Goal: Check status: Check status

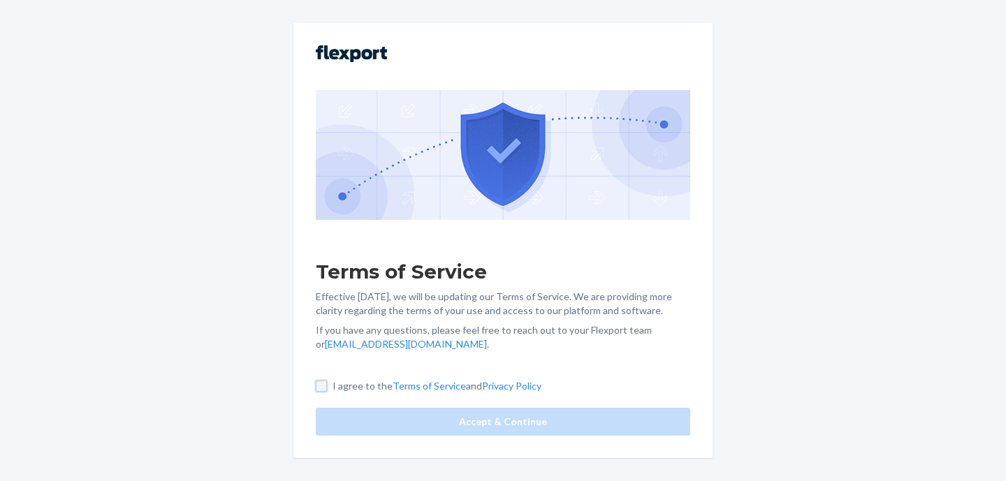
click at [325, 389] on input "I agree to the Terms of Service and Privacy Policy" at bounding box center [321, 386] width 11 height 11
checkbox input "true"
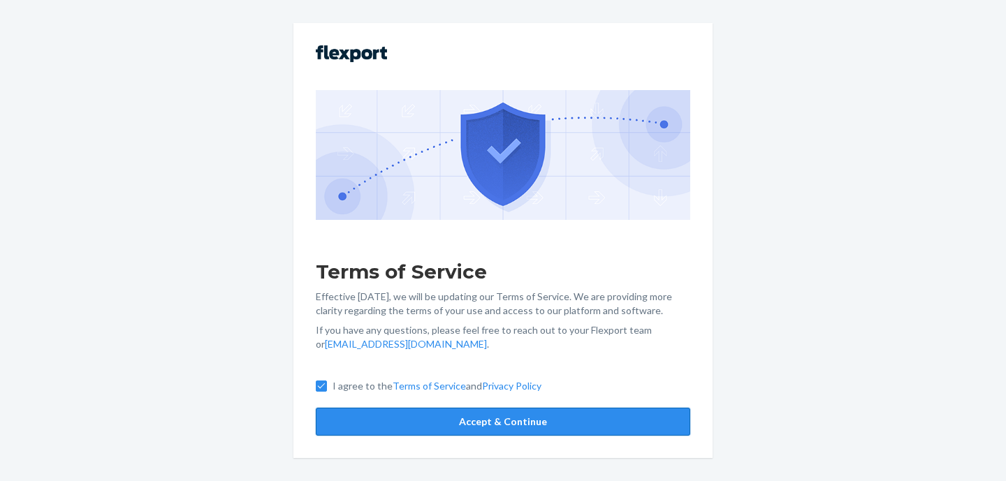
click at [357, 427] on button "Accept & Continue" at bounding box center [503, 422] width 375 height 28
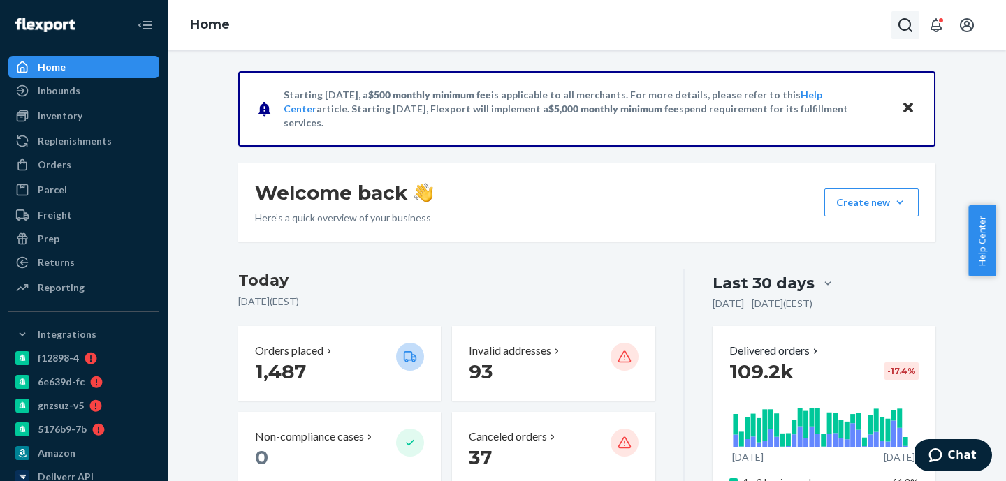
click at [910, 19] on icon "Open Search Box" at bounding box center [905, 25] width 17 height 17
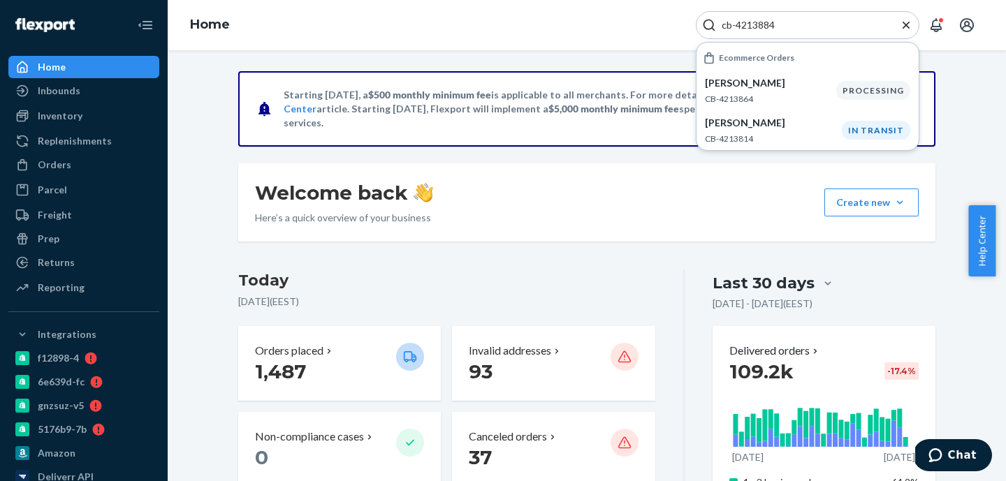
drag, startPoint x: 737, startPoint y: 27, endPoint x: 702, endPoint y: 28, distance: 34.9
click at [702, 28] on div "cb-4213884" at bounding box center [808, 25] width 224 height 28
type input "4213884"
click at [904, 27] on icon "Close Search" at bounding box center [906, 25] width 14 height 14
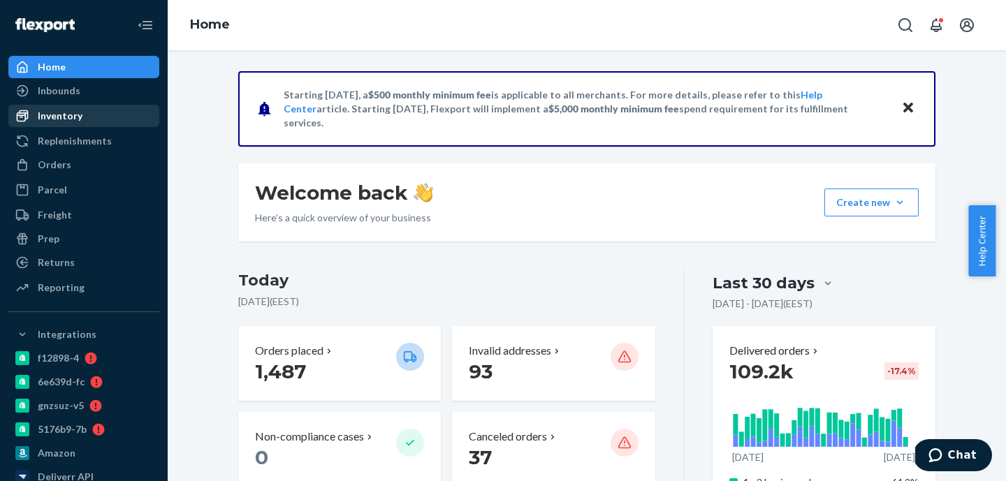
click at [57, 117] on div "Inventory" at bounding box center [60, 116] width 45 height 14
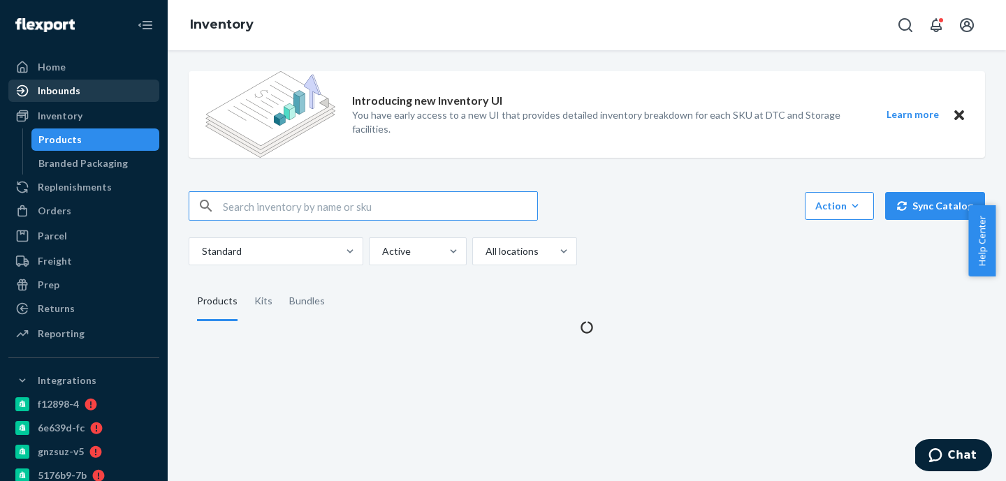
click at [56, 96] on div "Inbounds" at bounding box center [59, 91] width 43 height 14
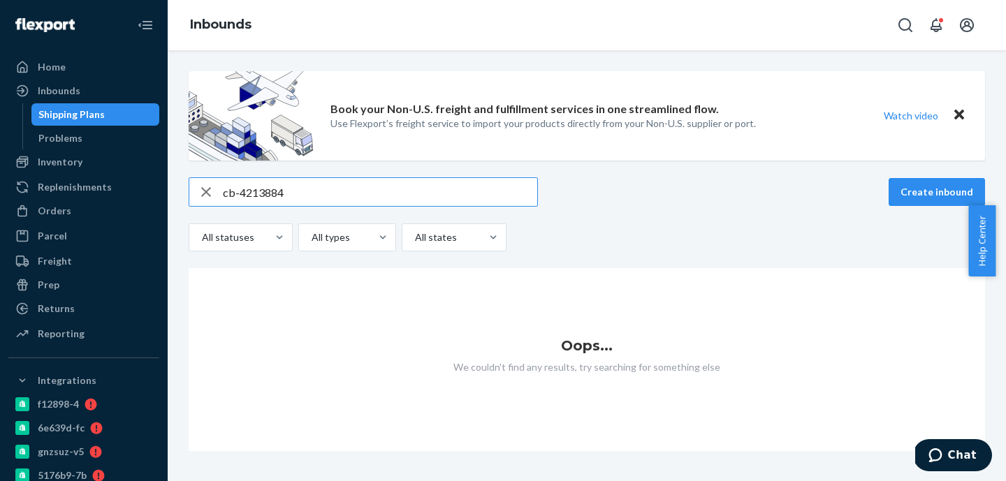
drag, startPoint x: 234, startPoint y: 192, endPoint x: 207, endPoint y: 196, distance: 27.6
click at [207, 196] on div "cb-4213884" at bounding box center [363, 192] width 348 height 28
type input "4213884"
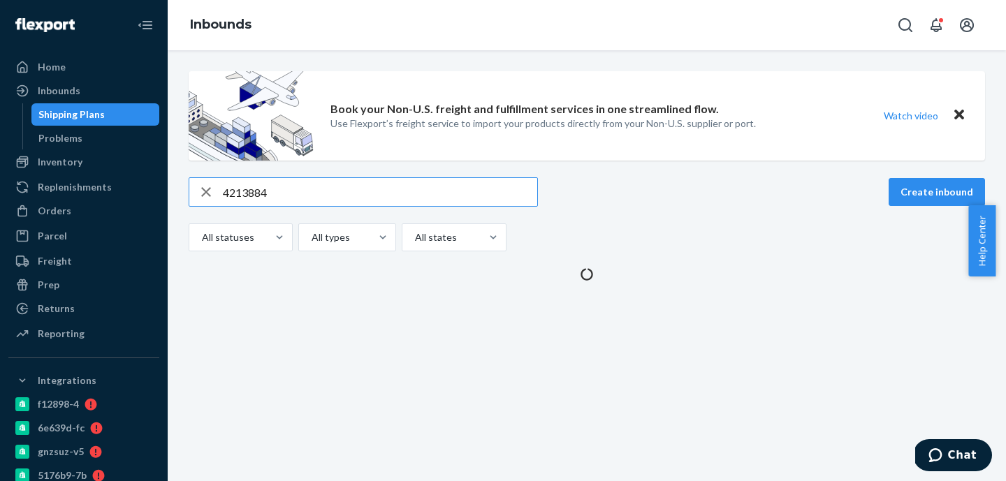
click at [261, 193] on input "4213884" at bounding box center [380, 192] width 314 height 28
